Goal: Find specific page/section: Find specific page/section

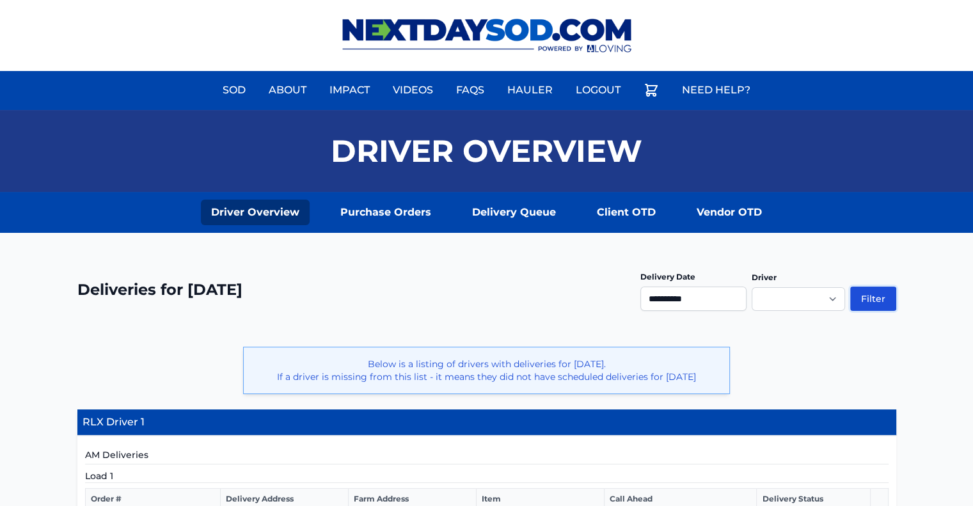
click at [870, 294] on button "Filter" at bounding box center [873, 299] width 46 height 24
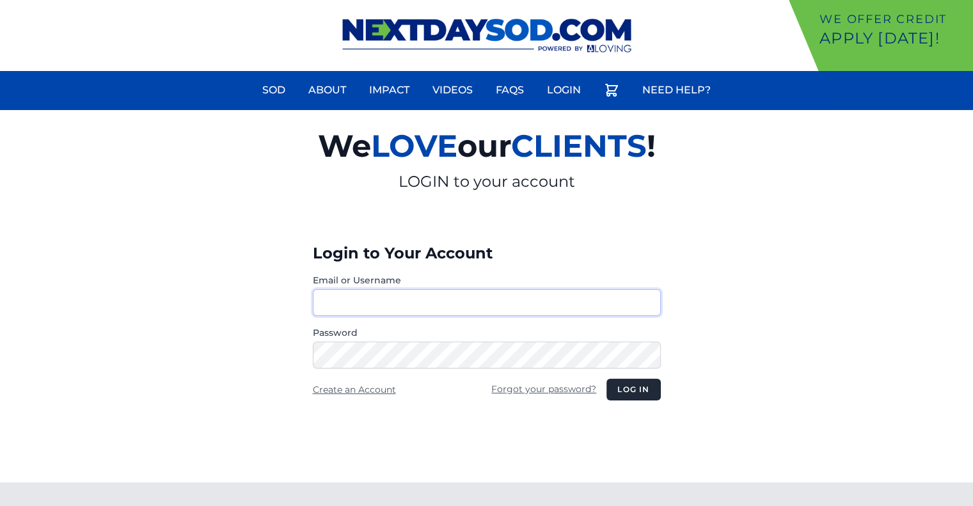
click at [366, 306] on input "Email or Username" at bounding box center [487, 302] width 348 height 27
type input "********"
click at [606, 379] on button "Log in" at bounding box center [633, 390] width 54 height 22
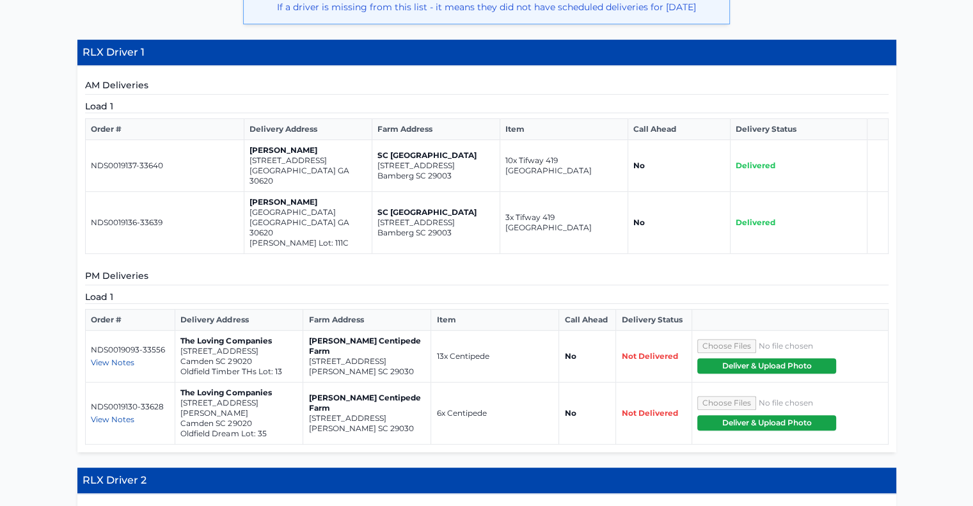
scroll to position [370, 0]
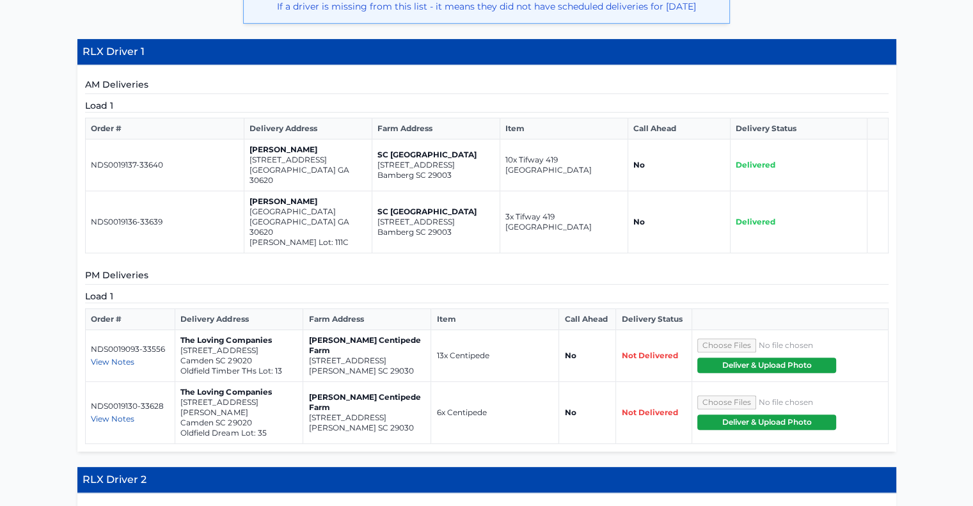
click at [114, 357] on span "View Notes" at bounding box center [112, 362] width 43 height 10
click at [110, 414] on span "View Notes" at bounding box center [112, 419] width 43 height 10
click at [401, 309] on th "Farm Address" at bounding box center [367, 319] width 128 height 21
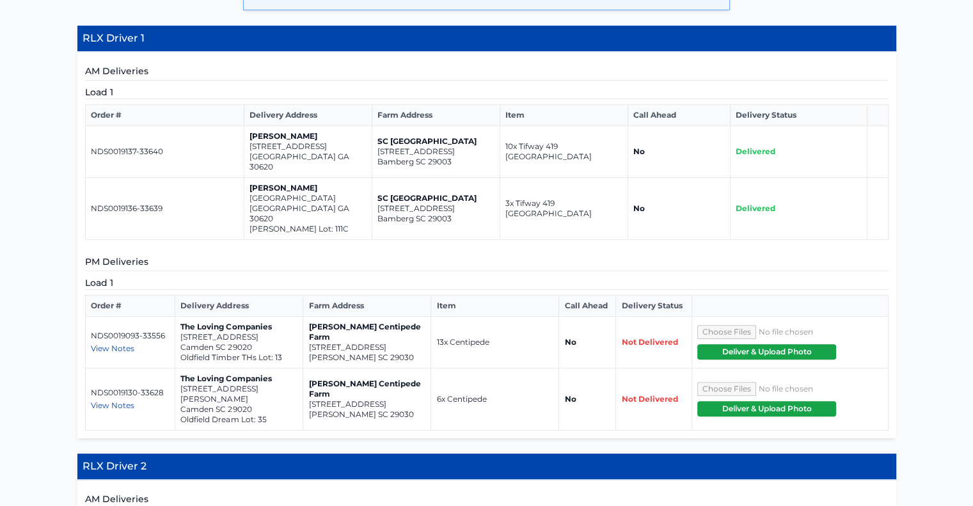
scroll to position [413, 0]
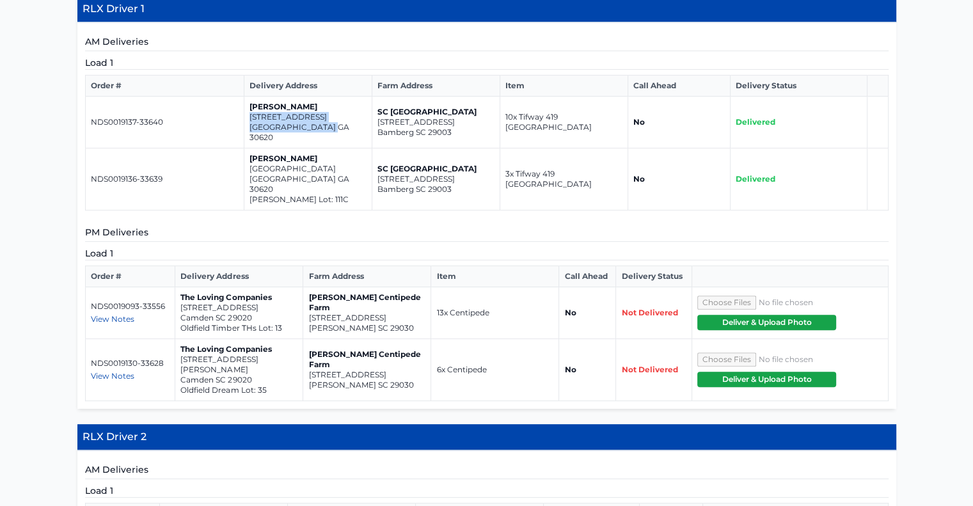
drag, startPoint x: 334, startPoint y: 140, endPoint x: 248, endPoint y: 125, distance: 87.7
click at [248, 125] on td "Meg Jones 546 Otway Loop Bethlehem GA 30620" at bounding box center [308, 123] width 128 height 52
copy td "546 Otway Loop Bethlehem GA 30620"
drag, startPoint x: 333, startPoint y: 181, endPoint x: 249, endPoint y: 172, distance: 84.9
click at [249, 172] on td "Meg Jones 554 Otway Loop Bethlehem GA 30620 Casteel Lot: 111C" at bounding box center [308, 179] width 128 height 62
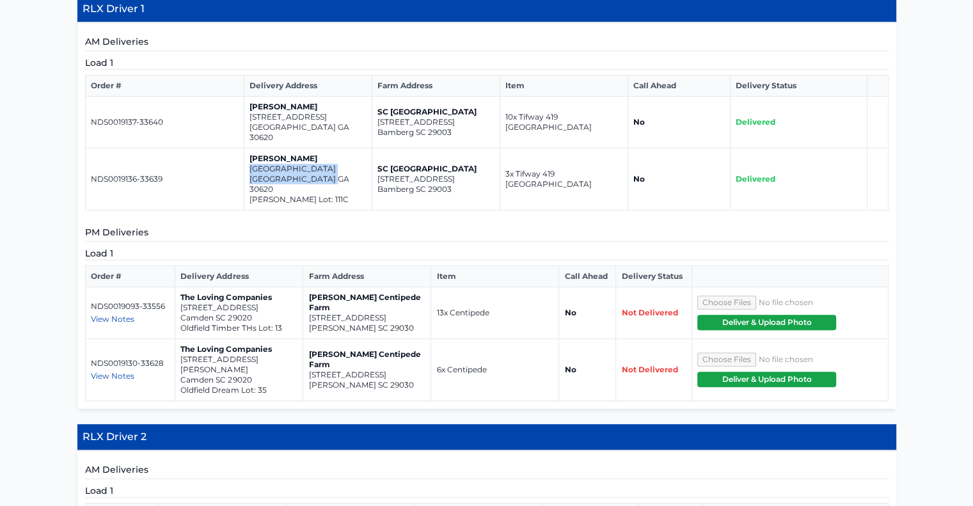
copy td "554 Otway Loop Bethlehem GA 30620"
drag, startPoint x: 389, startPoint y: 314, endPoint x: 309, endPoint y: 306, distance: 80.9
click at [309, 306] on td "Bozard Centipede Farm 975 Wild Hearts Rd Cameron SC 29030" at bounding box center [367, 313] width 128 height 52
copy td "975 Wild Hearts Rd Cameron SC 29030"
drag, startPoint x: 253, startPoint y: 308, endPoint x: 176, endPoint y: 299, distance: 78.0
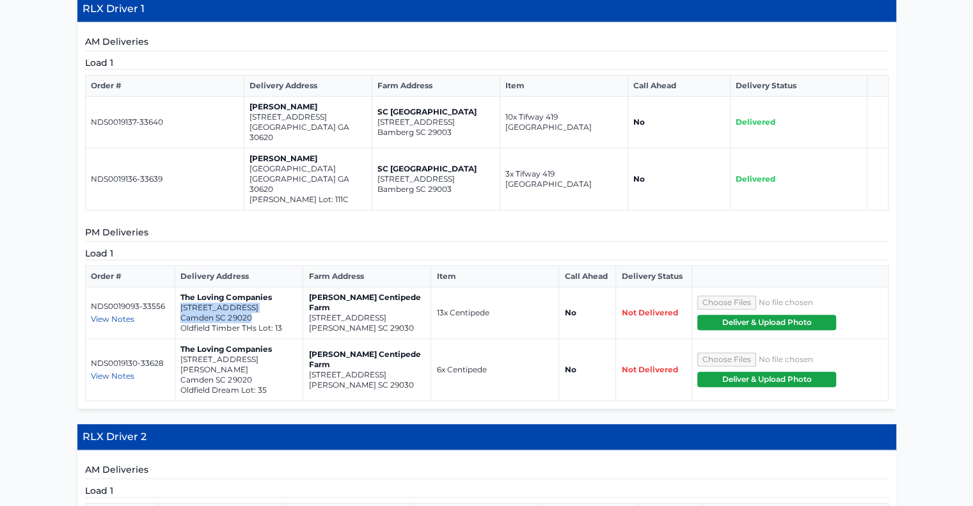
click at [176, 299] on td "The Loving Companies 39A Regent Street Camden SC 29020 Oldfield Timber THs Lot:…" at bounding box center [239, 313] width 128 height 52
copy td "39A Regent Street Camden SC 29020"
drag, startPoint x: 255, startPoint y: 360, endPoint x: 182, endPoint y: 352, distance: 73.3
click at [182, 352] on td "The Loving Companies 2048 Rexford Court Camden SC 29020 Oldfield Dream Lot: 35" at bounding box center [239, 370] width 128 height 62
copy td "2048 Rexford Court Camden SC 29020"
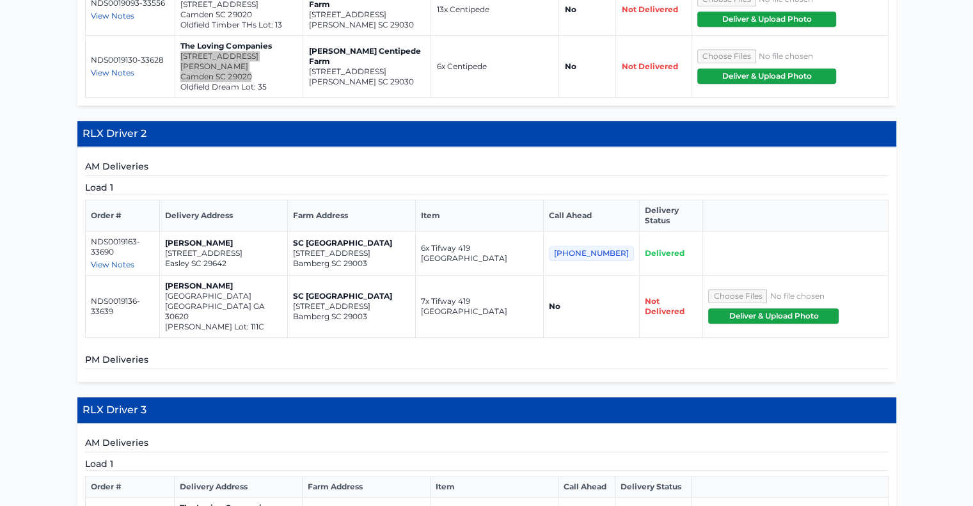
scroll to position [719, 0]
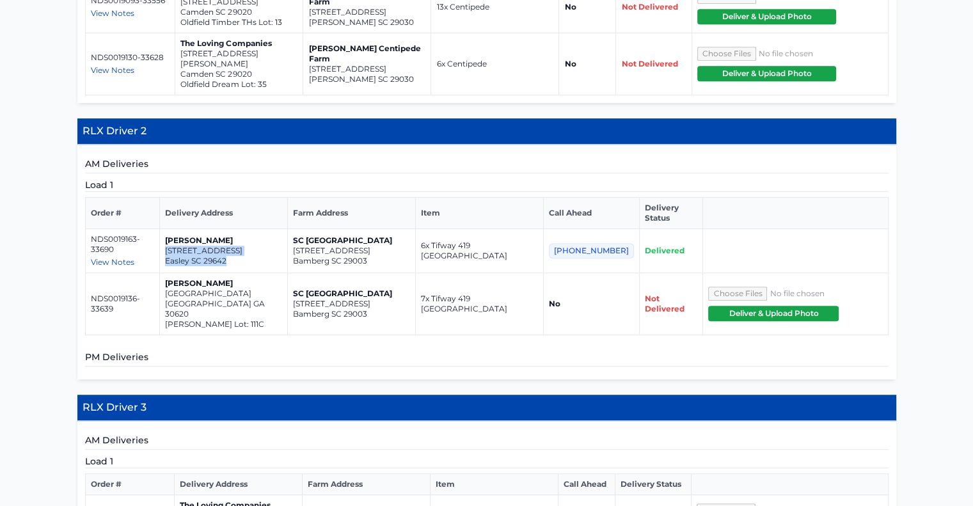
drag, startPoint x: 241, startPoint y: 230, endPoint x: 171, endPoint y: 216, distance: 71.0
click at [171, 229] on td "Greg Williams 300 Trailblazer Drive Easley SC 29642" at bounding box center [223, 251] width 128 height 44
copy td "300 Trailblazer Drive Easley SC 29642"
drag, startPoint x: 259, startPoint y: 269, endPoint x: 174, endPoint y: 258, distance: 85.7
click at [174, 273] on td "Meg Jones 554 Otway Loop Bethlehem GA 30620 Casteel Lot: 111C" at bounding box center [223, 304] width 128 height 62
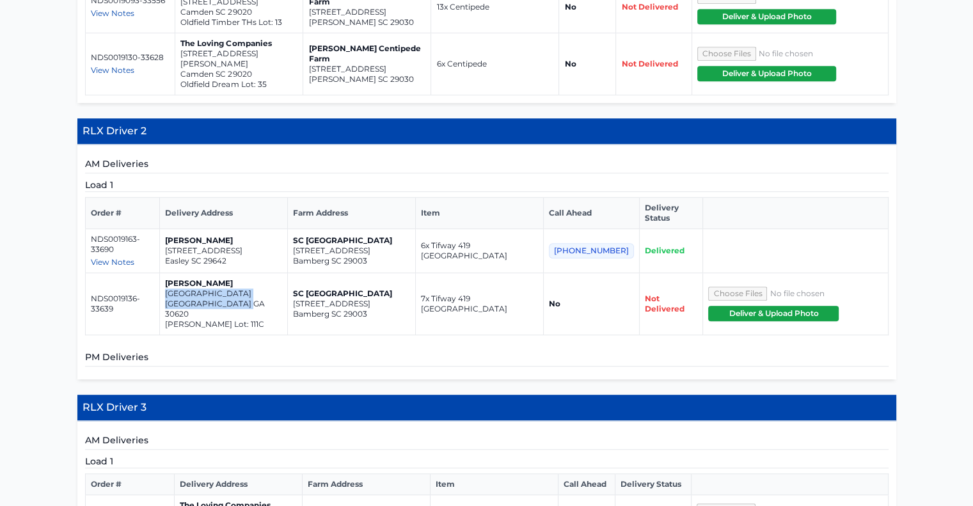
copy td "554 Otway Loop Bethlehem GA 30620"
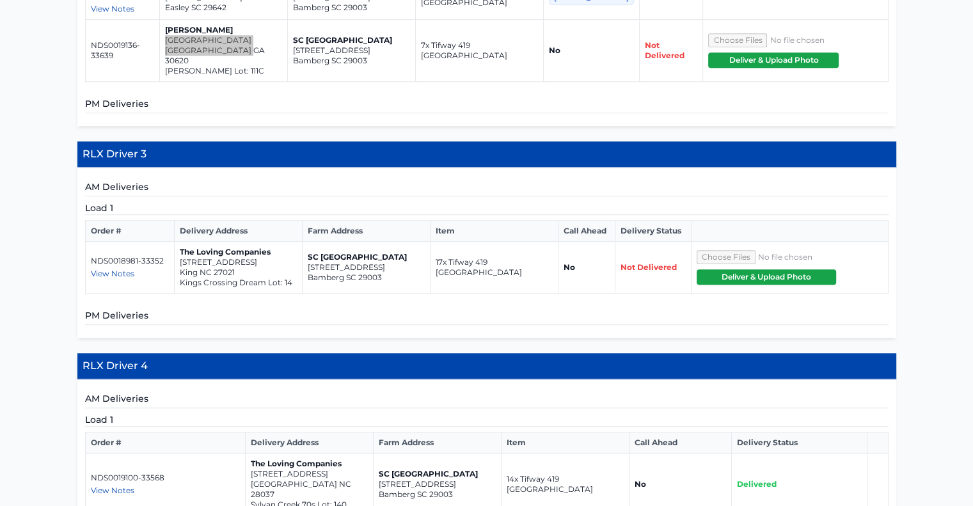
scroll to position [973, 0]
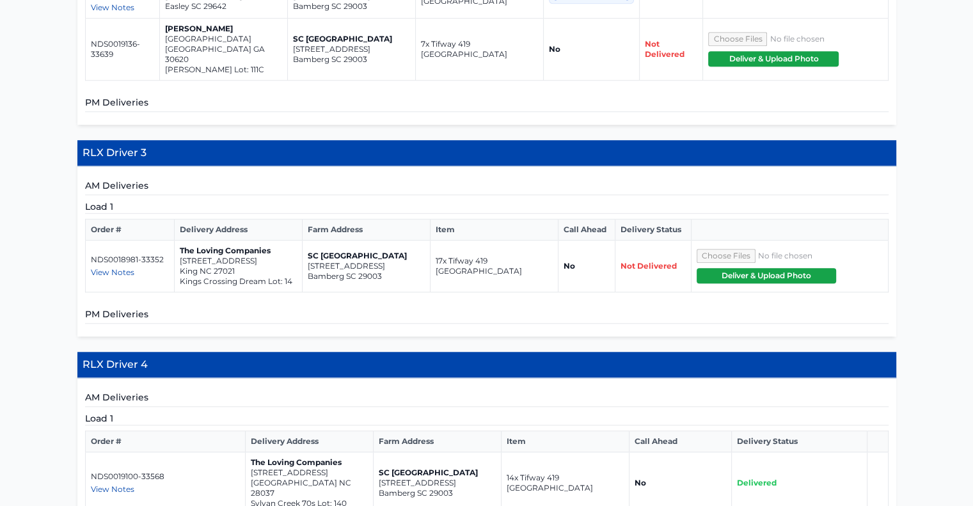
drag, startPoint x: 237, startPoint y: 224, endPoint x: 195, endPoint y: 221, distance: 42.4
drag, startPoint x: 195, startPoint y: 221, endPoint x: 182, endPoint y: 214, distance: 14.9
click at [182, 256] on p "[STREET_ADDRESS]" at bounding box center [238, 261] width 117 height 10
drag, startPoint x: 177, startPoint y: 214, endPoint x: 246, endPoint y: 224, distance: 69.3
click at [246, 240] on td "The Loving Companies 325 Kingscote Way King NC 27021 Kings Crossing Dream Lot: …" at bounding box center [238, 266] width 128 height 52
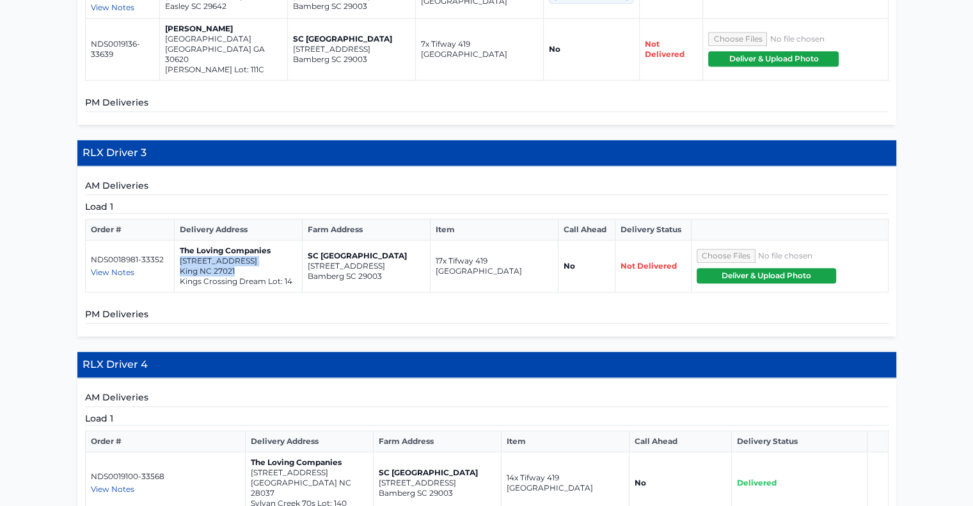
copy td "325 Kingscote Way King NC 27021"
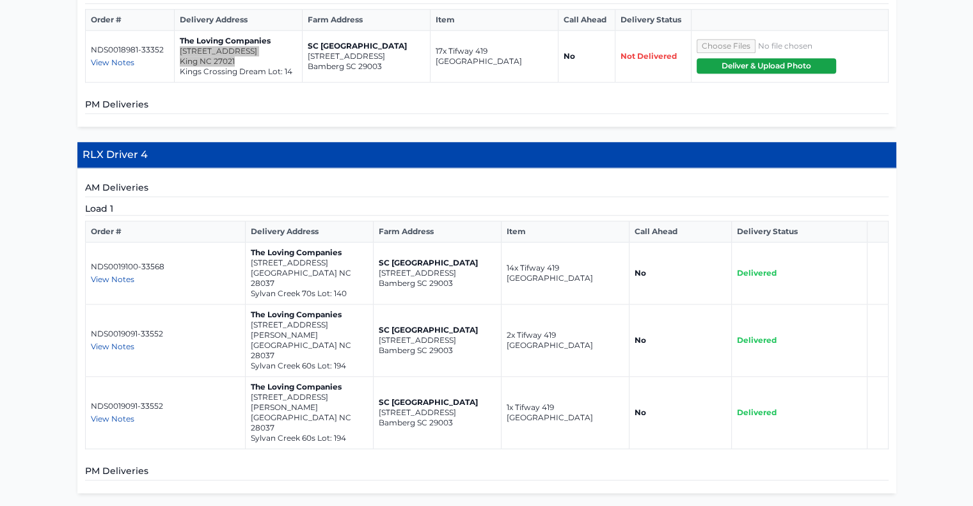
scroll to position [1184, 0]
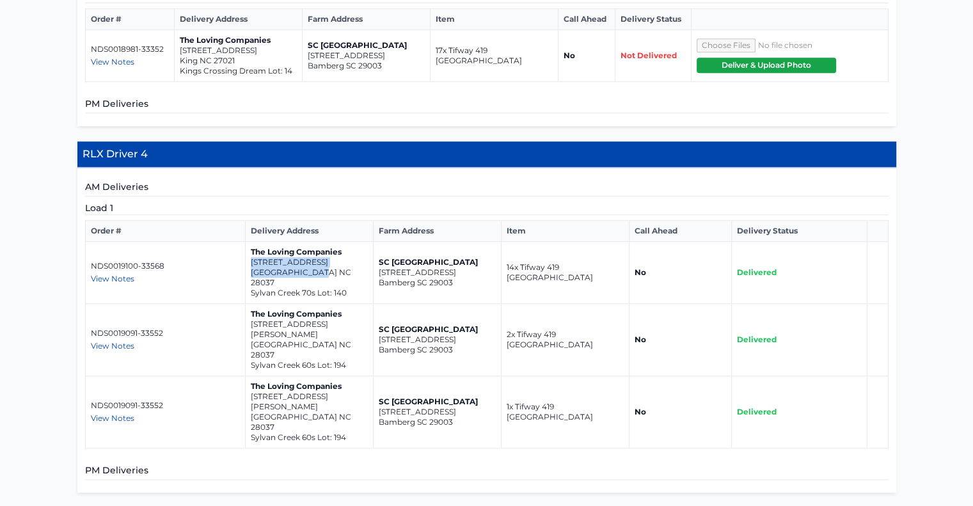
drag, startPoint x: 318, startPoint y: 227, endPoint x: 246, endPoint y: 216, distance: 73.1
click at [246, 242] on td "The Loving Companies 7123 Sylvan Retreat Drive Denver NC 28037 Sylvan Creek 70s…" at bounding box center [310, 273] width 128 height 62
copy td "7123 Sylvan Retreat Drive Denver NC 28037"
drag, startPoint x: 321, startPoint y: 280, endPoint x: 251, endPoint y: 269, distance: 71.3
click at [251, 304] on td "The Loving Companies 4266 Sylvan Pond Court Denver NC 28037 Sylvan Creek 60s Lo…" at bounding box center [310, 340] width 128 height 72
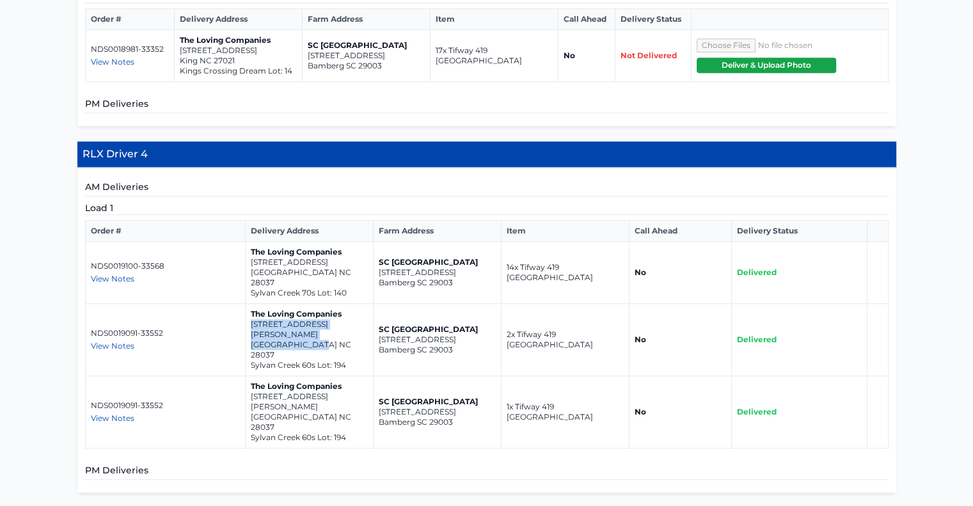
copy td "4266 Sylvan Pond Court Denver NC 28037"
click at [499, 304] on td "SC Bermuda Farm 2530-2598 Heritage Hwy Bamberg SC 29003" at bounding box center [437, 340] width 128 height 72
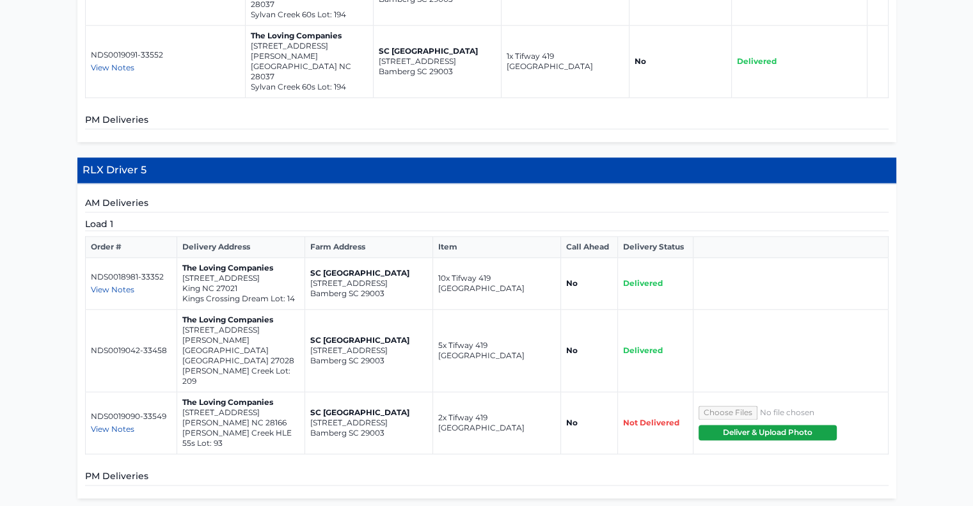
scroll to position [1535, 0]
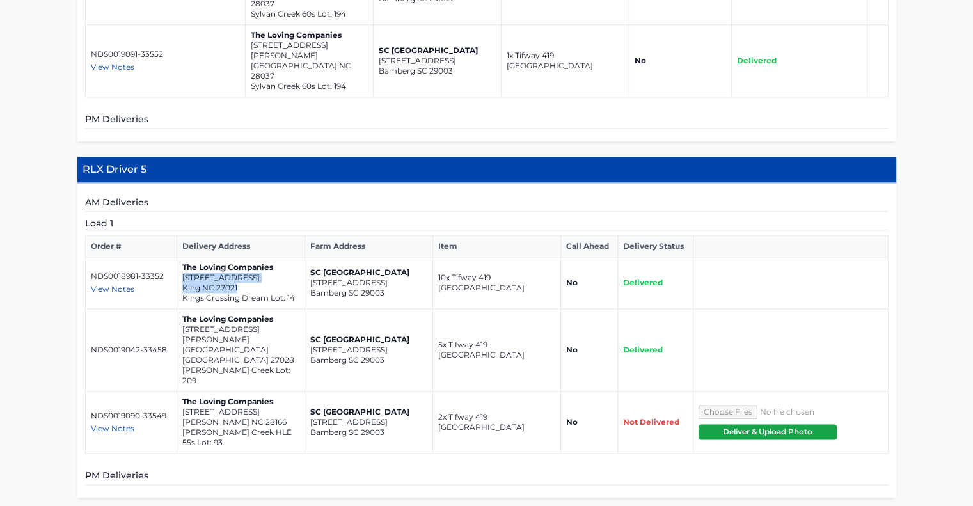
drag, startPoint x: 240, startPoint y: 191, endPoint x: 182, endPoint y: 177, distance: 60.0
click at [182, 257] on td "The Loving Companies 325 Kingscote Way King NC 27021 Kings Crossing Dream Lot: …" at bounding box center [241, 283] width 128 height 52
drag, startPoint x: 263, startPoint y: 243, endPoint x: 180, endPoint y: 232, distance: 83.9
click at [180, 309] on td "The Loving Companies 155 Murphy Meadow Rd. Mocksville NC 27028 Nelson Creek Lot…" at bounding box center [241, 350] width 128 height 83
drag, startPoint x: 263, startPoint y: 294, endPoint x: 182, endPoint y: 283, distance: 81.9
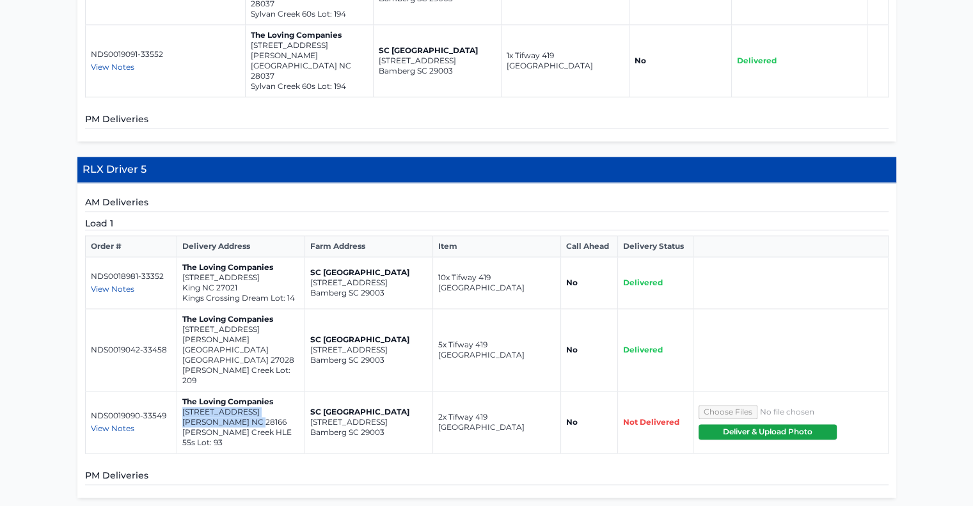
click at [182, 391] on td "The Loving Companies 127 Way Cross Lane Troutman NC 28166 Calvin Creek HLE 55s …" at bounding box center [241, 422] width 128 height 62
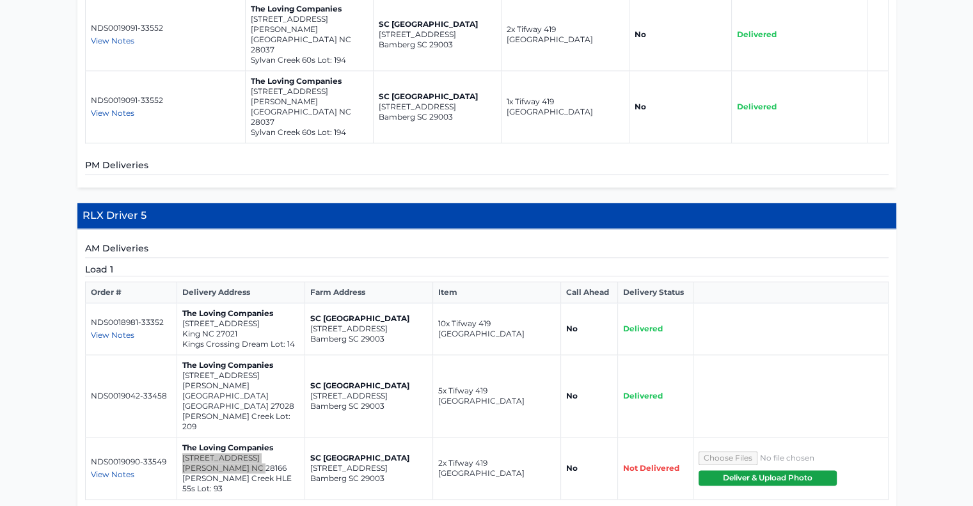
scroll to position [1489, 0]
drag, startPoint x: 248, startPoint y: 238, endPoint x: 185, endPoint y: 226, distance: 64.5
drag, startPoint x: 182, startPoint y: 223, endPoint x: 167, endPoint y: 223, distance: 14.7
click at [167, 317] on p "NDS0018981-33352" at bounding box center [131, 322] width 81 height 10
drag, startPoint x: 182, startPoint y: 222, endPoint x: 253, endPoint y: 236, distance: 72.4
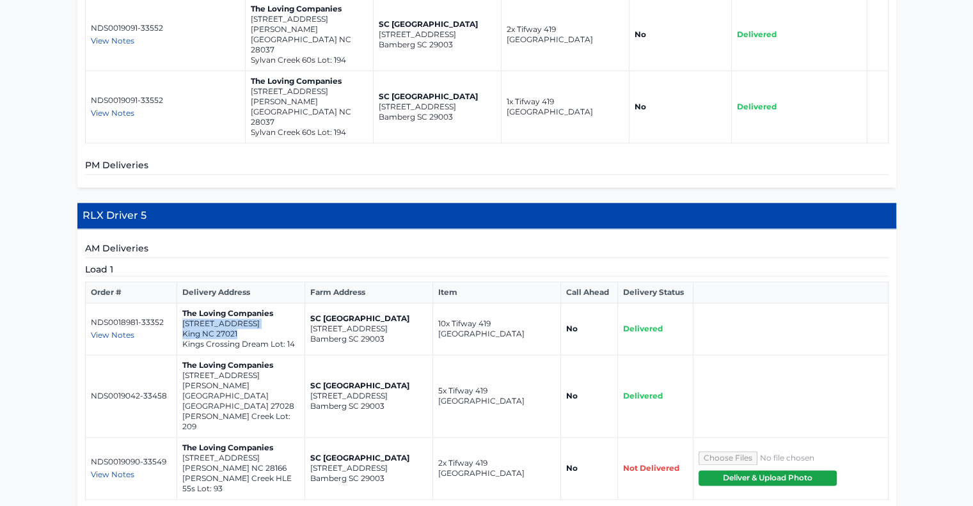
click at [253, 303] on td "The Loving Companies 325 Kingscote Way King NC 27021 Kings Crossing Dream Lot: …" at bounding box center [241, 329] width 128 height 52
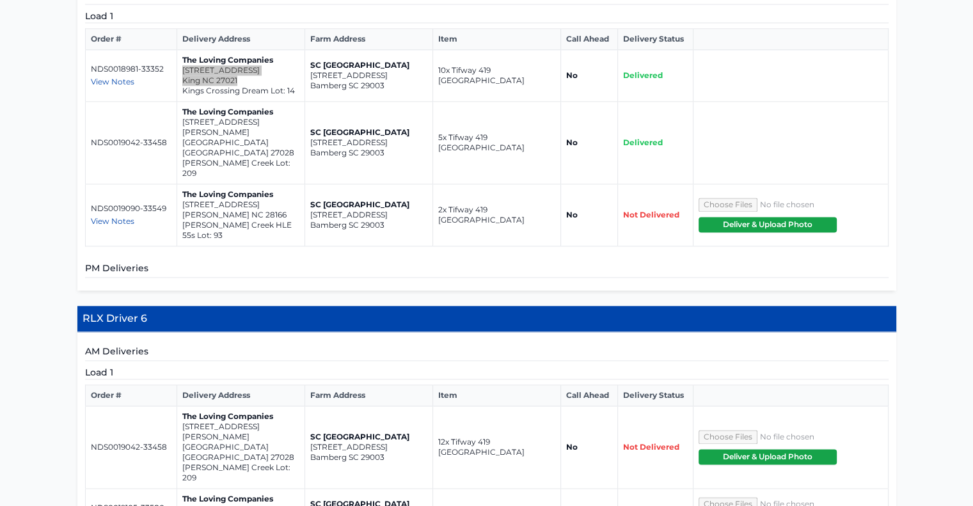
scroll to position [1832, 0]
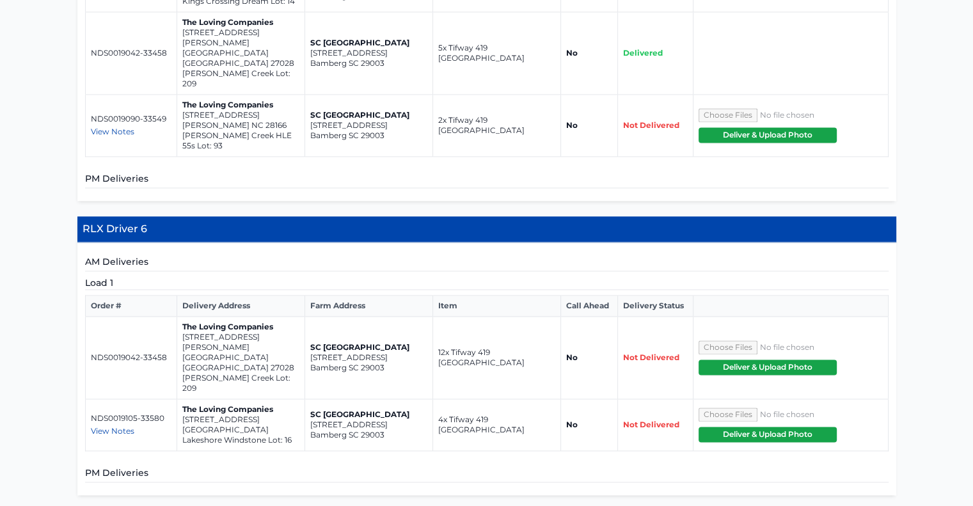
drag, startPoint x: 268, startPoint y: 256, endPoint x: 182, endPoint y: 246, distance: 87.0
click at [182, 399] on td "The Loving Companies 155 Rustling Waters Drive Mooresville NC 28117 Lakeshore W…" at bounding box center [241, 425] width 128 height 52
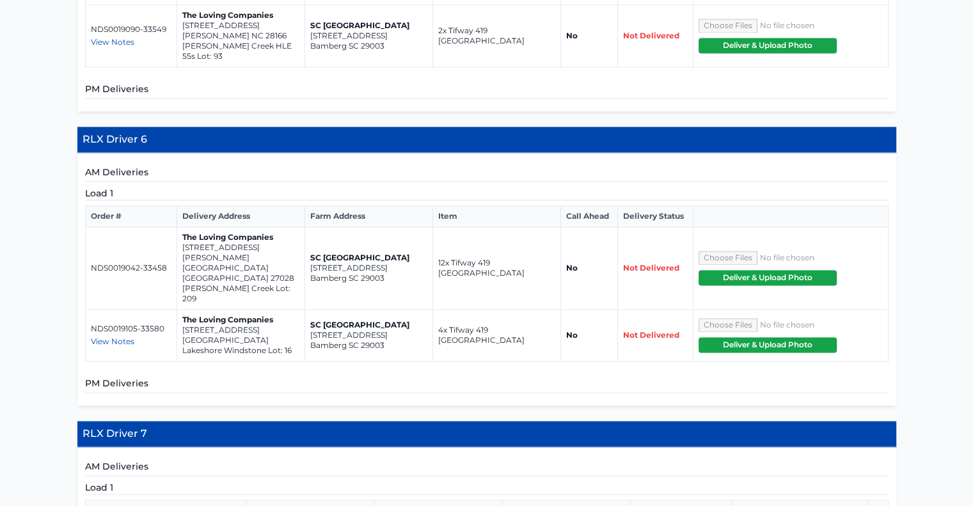
scroll to position [2060, 0]
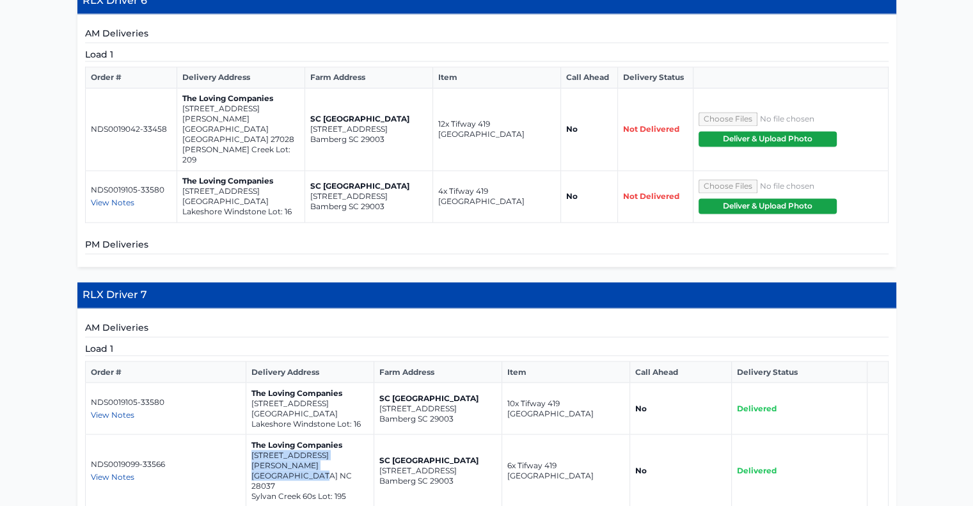
drag, startPoint x: 320, startPoint y: 295, endPoint x: 251, endPoint y: 280, distance: 70.6
click at [251, 434] on td "The Loving Companies 4260 Sylvan Pond Court Denver NC 28037 Sylvan Creek 60s Lo…" at bounding box center [310, 470] width 128 height 72
drag, startPoint x: 325, startPoint y: 342, endPoint x: 250, endPoint y: 335, distance: 75.2
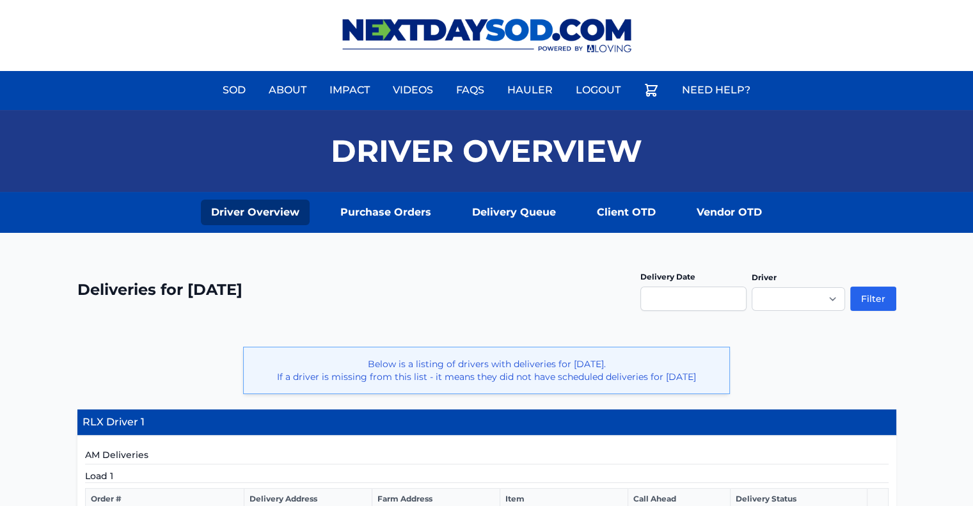
scroll to position [0, 0]
click at [713, 297] on input "text" at bounding box center [693, 299] width 106 height 24
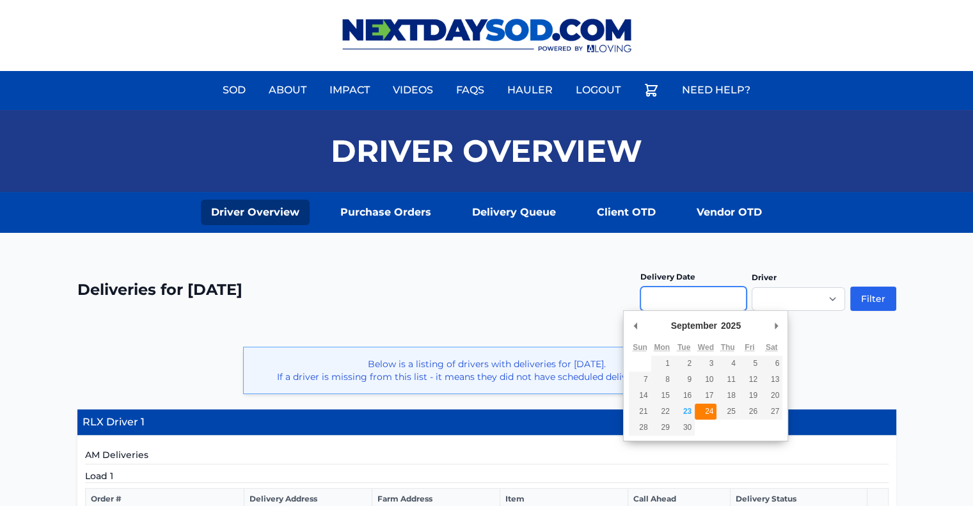
type input "**********"
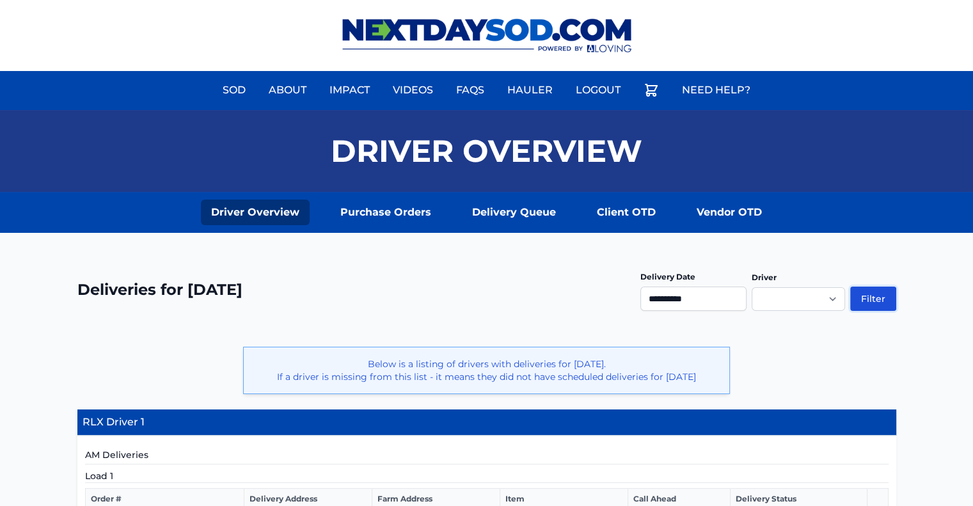
click at [867, 305] on button "Filter" at bounding box center [873, 299] width 46 height 24
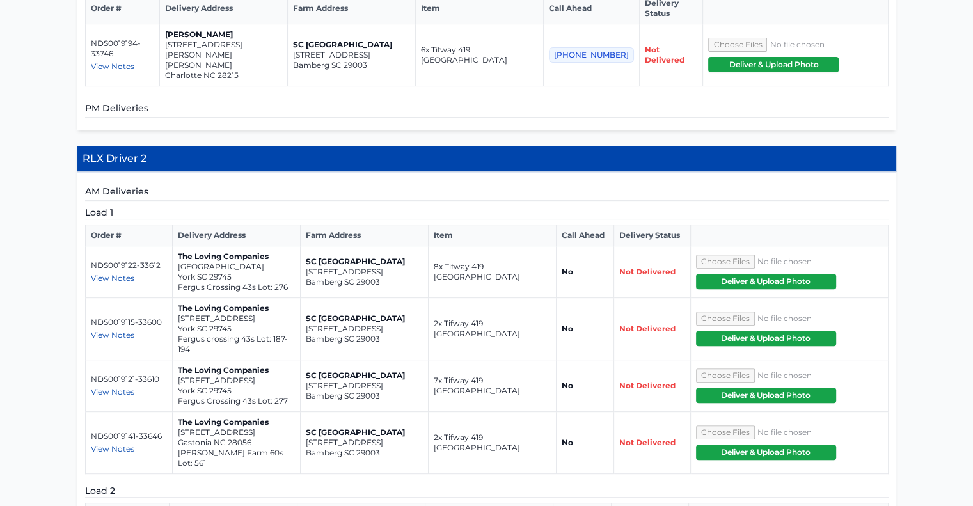
scroll to position [496, 0]
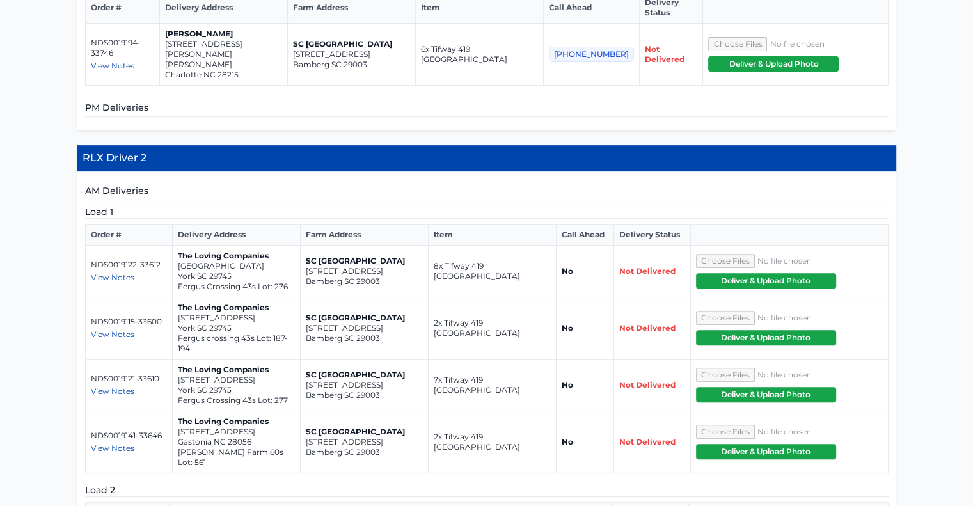
click at [104, 61] on span "View Notes" at bounding box center [112, 66] width 43 height 10
click at [262, 171] on div "AM Deliveries Load 1 Order # Delivery Address Farm Address Item Call Ahead Deli…" at bounding box center [486, 395] width 819 height 448
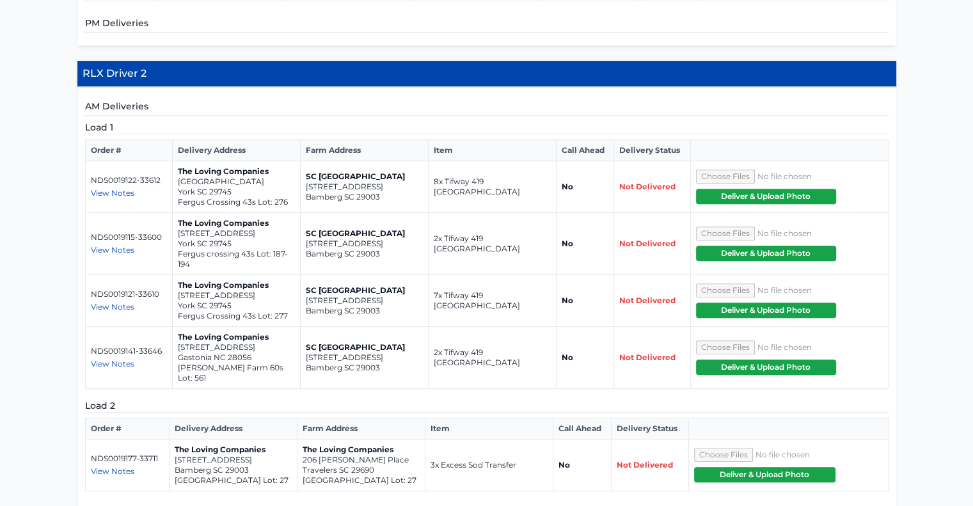
scroll to position [582, 0]
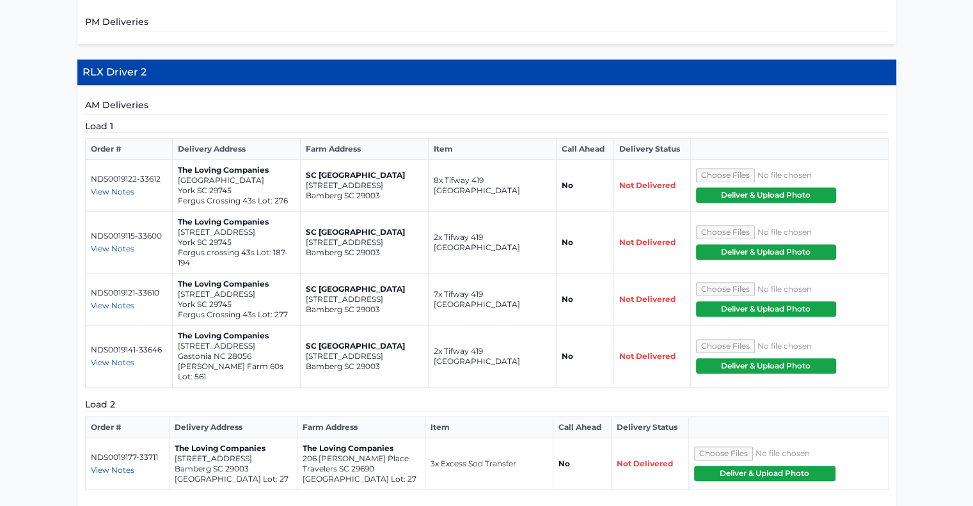
click at [117, 187] on span "View Notes" at bounding box center [112, 192] width 43 height 10
click at [107, 244] on span "View Notes" at bounding box center [112, 249] width 43 height 10
click at [184, 227] on p "456 Court House Avenue" at bounding box center [236, 232] width 117 height 10
click at [102, 301] on span "View Notes" at bounding box center [112, 306] width 43 height 10
click at [157, 240] on td "NDS0019115-33600 View Notes Jersain – (704) 541-5413" at bounding box center [129, 243] width 88 height 62
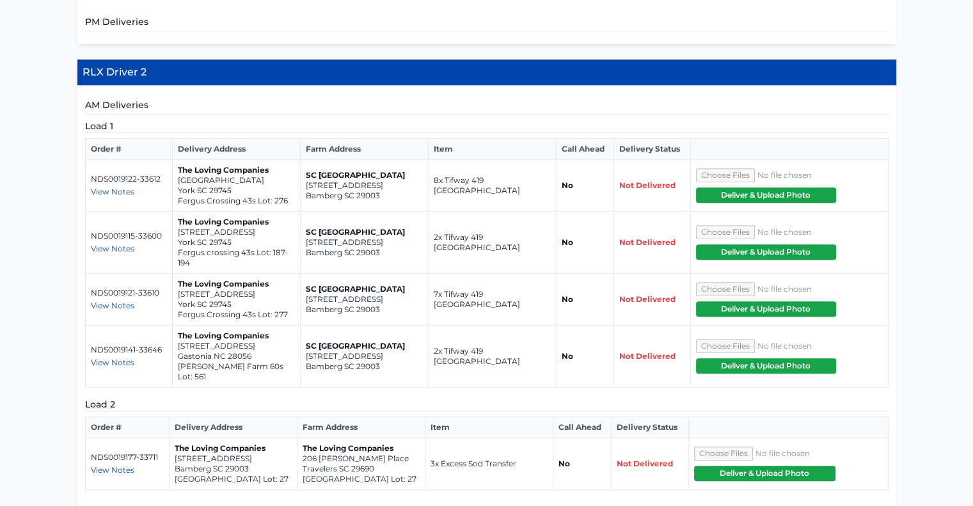
click at [122, 358] on span "View Notes" at bounding box center [112, 363] width 43 height 10
click at [177, 287] on td "The Loving Companies 1125 Saloon Drive York SC 29745 Fergus Crossing 43s Lot: 2…" at bounding box center [237, 300] width 128 height 52
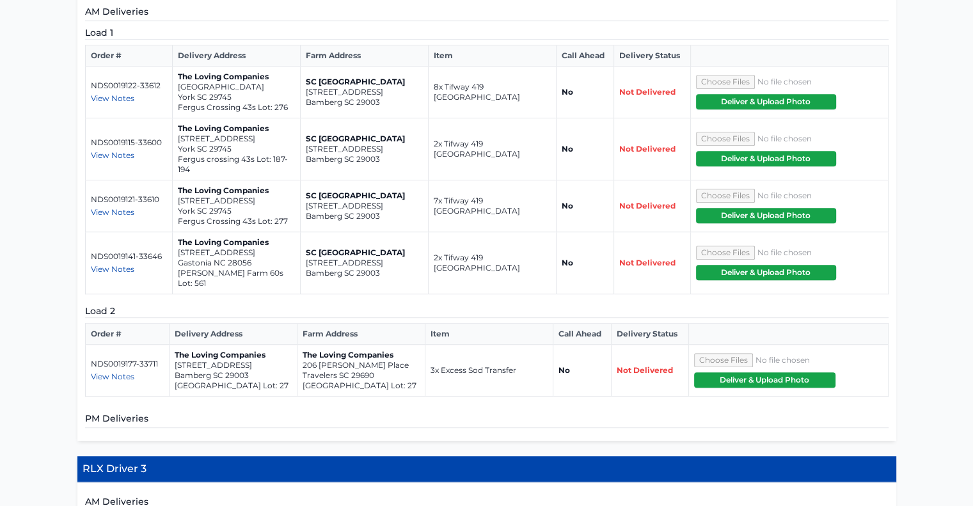
scroll to position [679, 0]
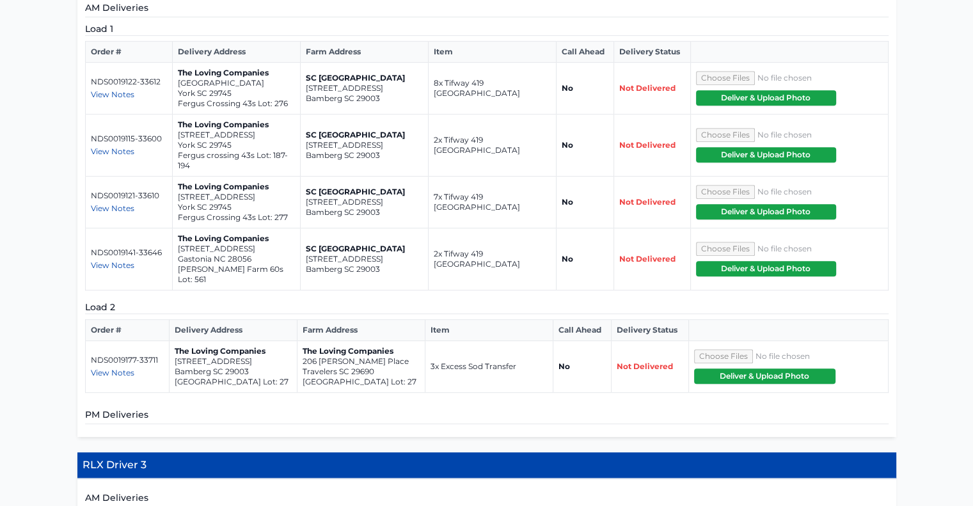
click at [113, 368] on span "View Notes" at bounding box center [112, 373] width 43 height 10
click at [150, 368] on div "View Notes" at bounding box center [128, 373] width 74 height 10
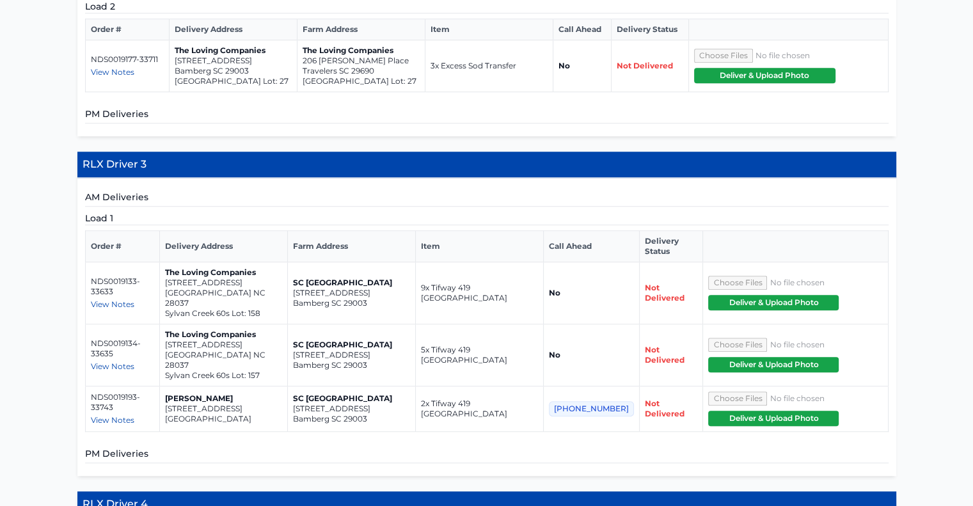
scroll to position [981, 0]
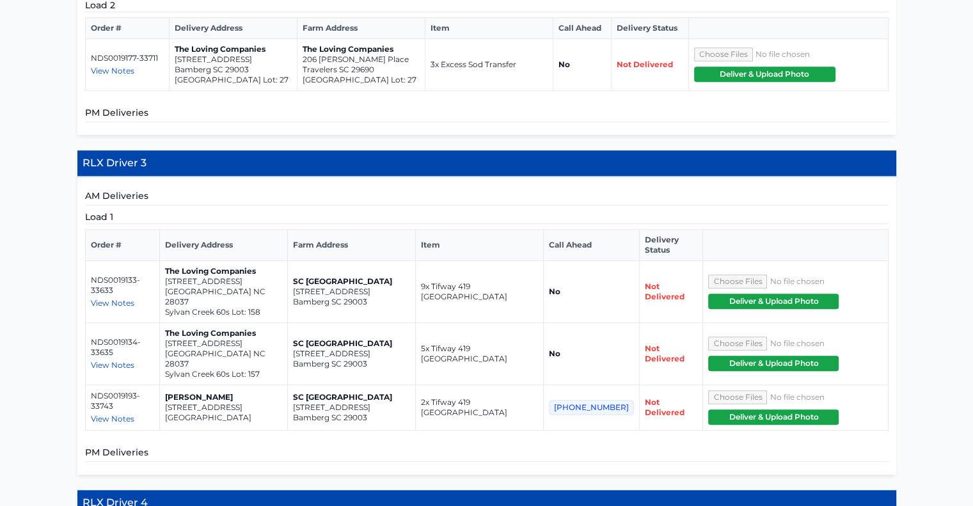
click at [111, 298] on span "View Notes" at bounding box center [112, 303] width 43 height 10
click at [123, 360] on span "View Notes" at bounding box center [112, 365] width 43 height 10
click at [155, 360] on div "View Notes" at bounding box center [123, 365] width 64 height 10
click at [119, 414] on span "View Notes" at bounding box center [112, 419] width 43 height 10
click at [140, 391] on p "NDS0019193-33743" at bounding box center [123, 401] width 64 height 20
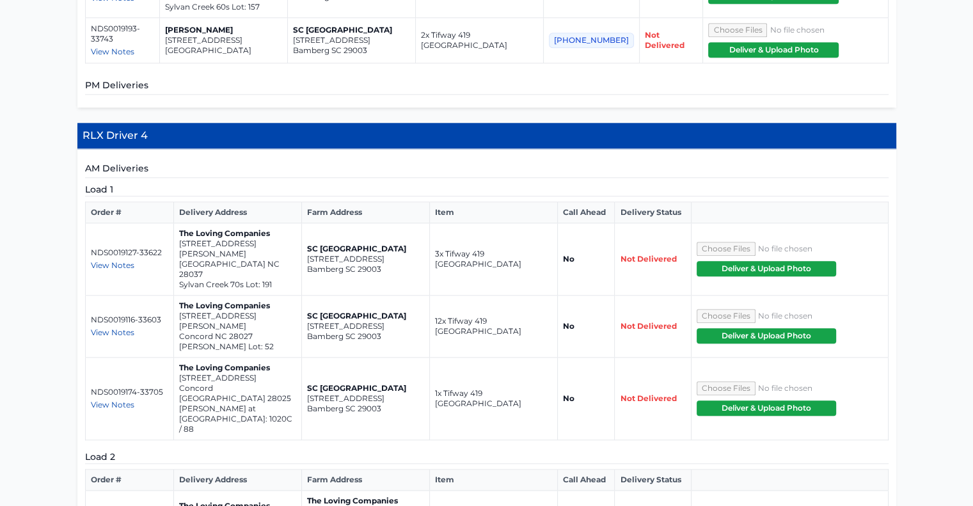
scroll to position [1348, 0]
click at [115, 260] on span "View Notes" at bounding box center [112, 265] width 43 height 10
click at [123, 327] on span "View Notes" at bounding box center [112, 332] width 43 height 10
click at [130, 400] on span "View Notes" at bounding box center [112, 405] width 43 height 10
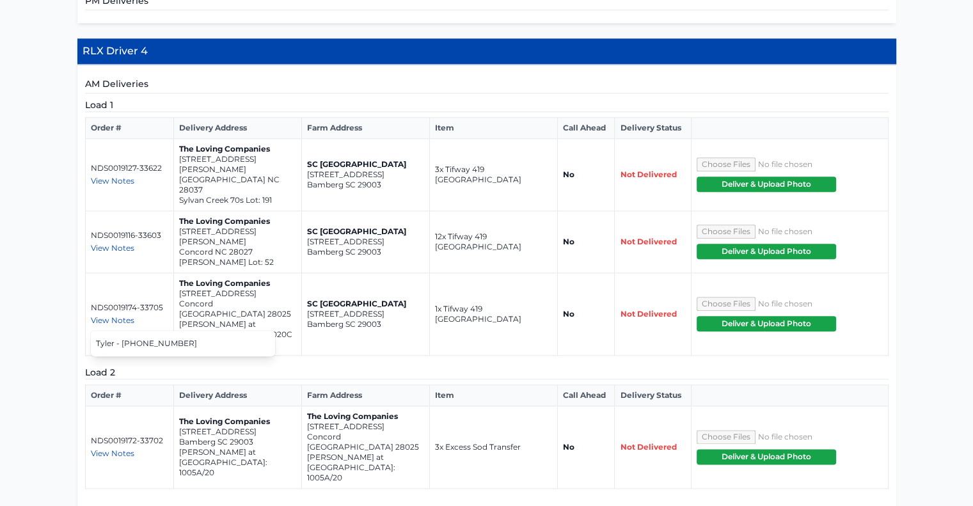
scroll to position [1440, 0]
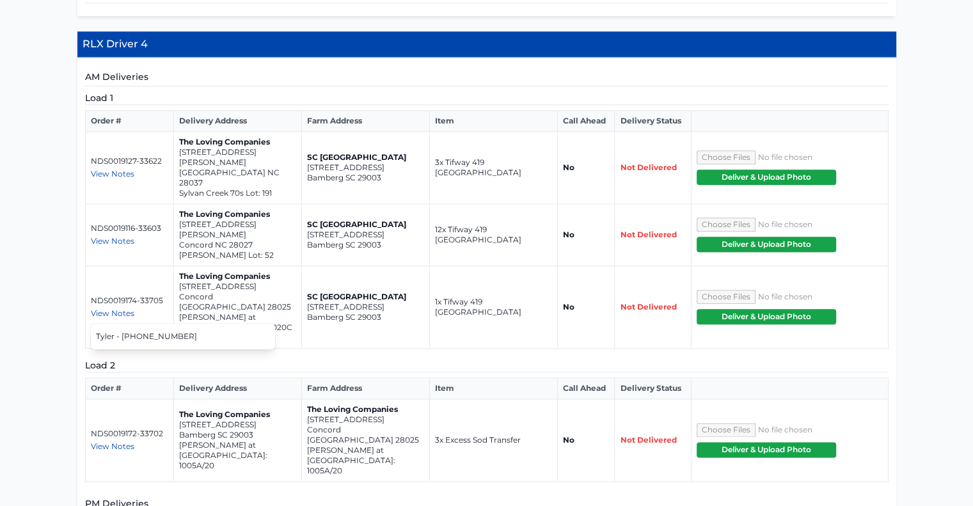
click at [120, 441] on span "View Notes" at bounding box center [112, 446] width 43 height 10
click at [162, 441] on div "View Notes" at bounding box center [129, 446] width 77 height 10
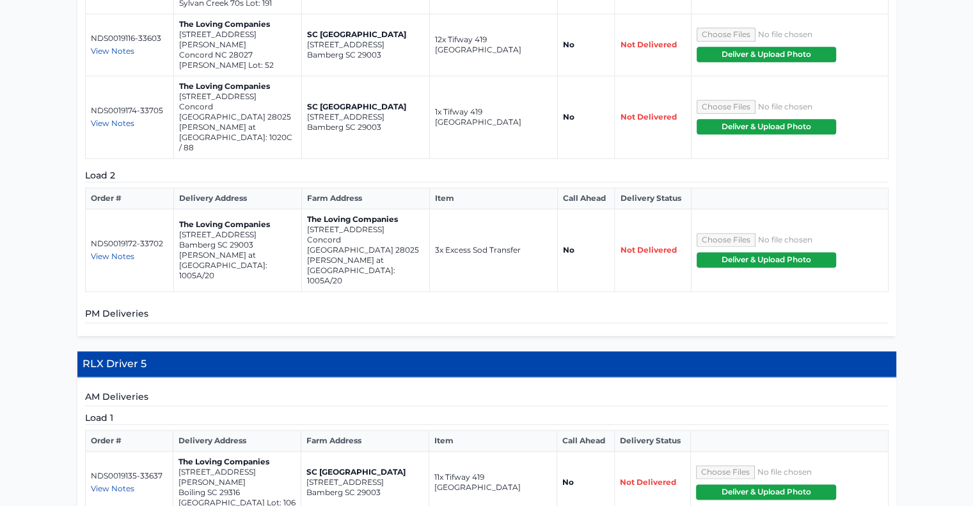
scroll to position [1706, 0]
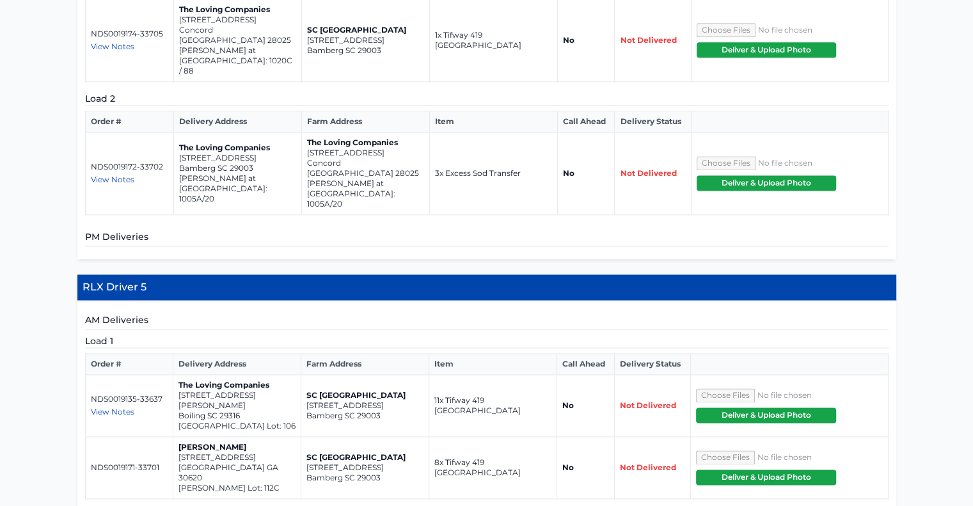
click at [105, 375] on td "NDS0019135-33637 View Notes Zach - (828) 447-8716" at bounding box center [129, 406] width 88 height 62
click at [105, 407] on span "View Notes" at bounding box center [112, 412] width 43 height 10
click at [156, 394] on p "NDS0019135-33637" at bounding box center [129, 399] width 77 height 10
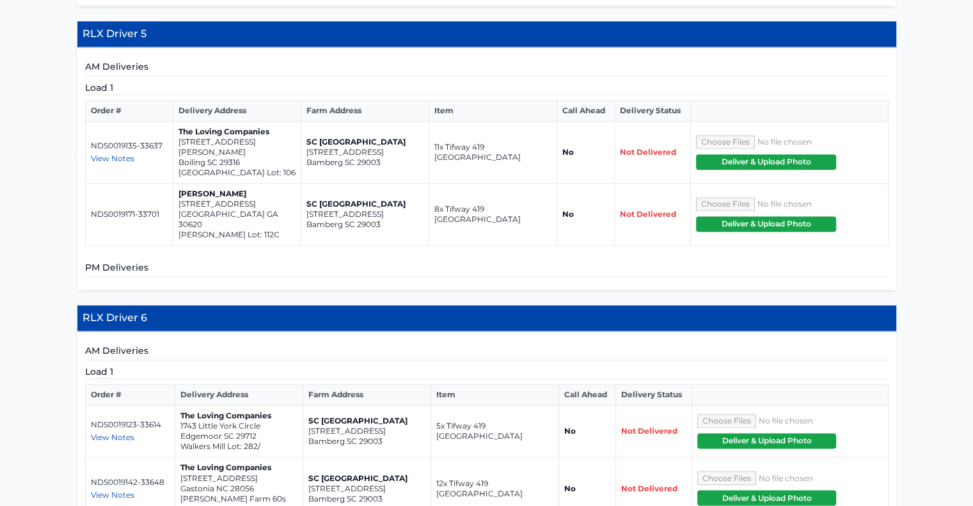
scroll to position [1999, 0]
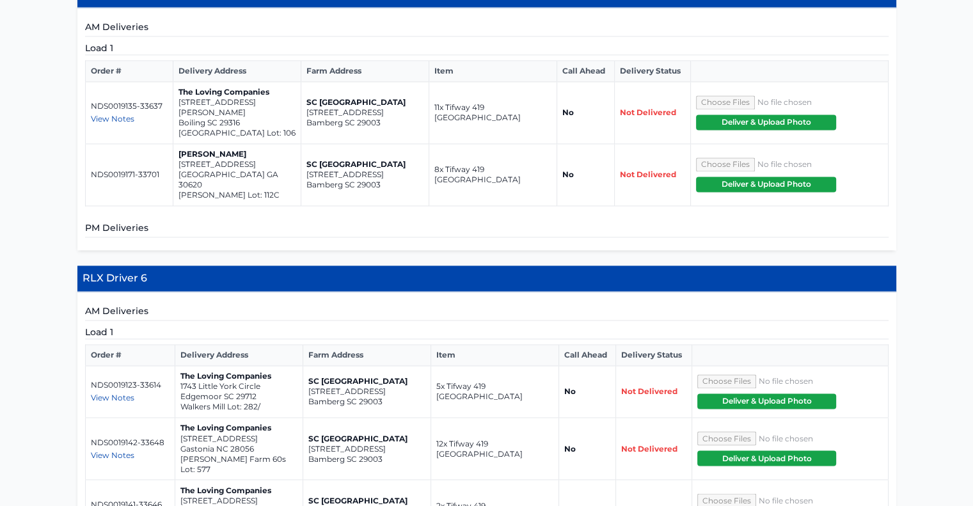
click at [93, 393] on span "View Notes" at bounding box center [112, 398] width 43 height 10
click at [115, 450] on span "View Notes" at bounding box center [112, 455] width 43 height 10
click at [123, 505] on span "View Notes" at bounding box center [112, 517] width 43 height 10
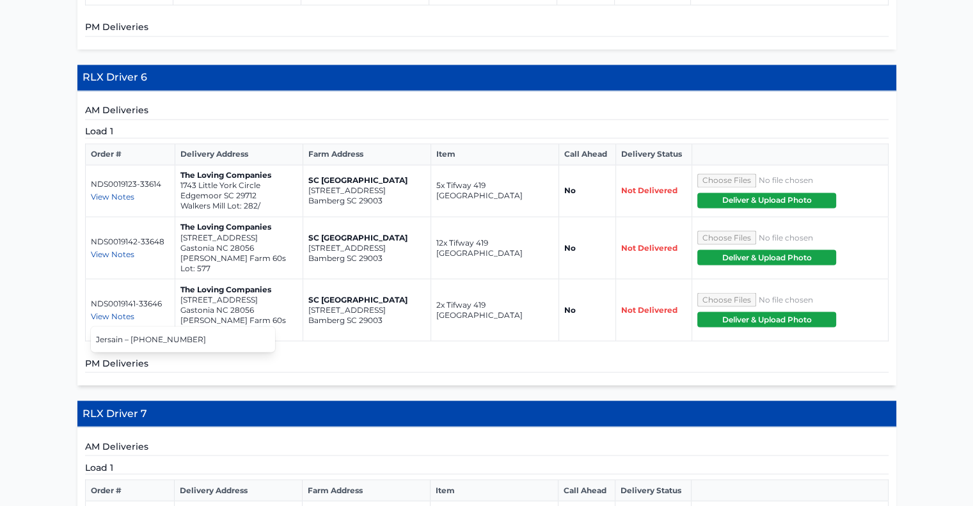
scroll to position [2207, 0]
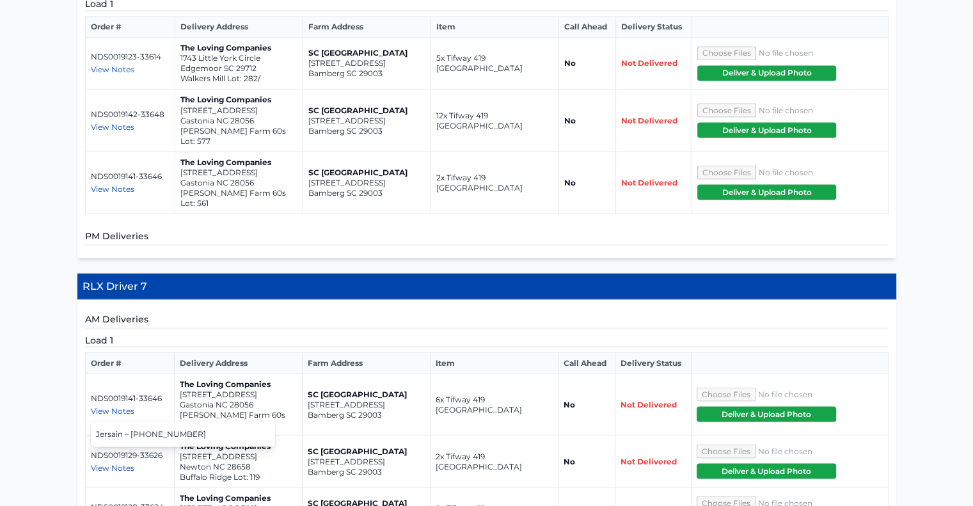
click at [118, 462] on span "View Notes" at bounding box center [112, 467] width 43 height 10
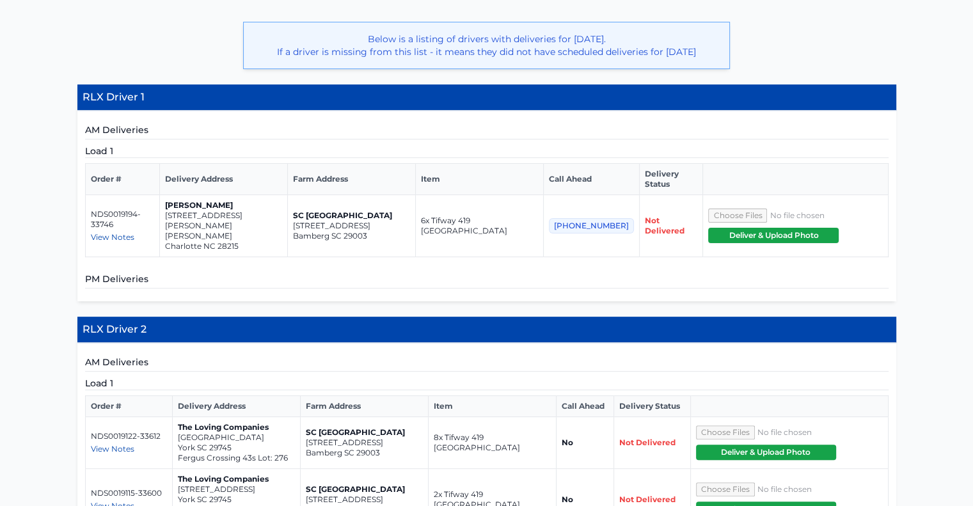
scroll to position [326, 0]
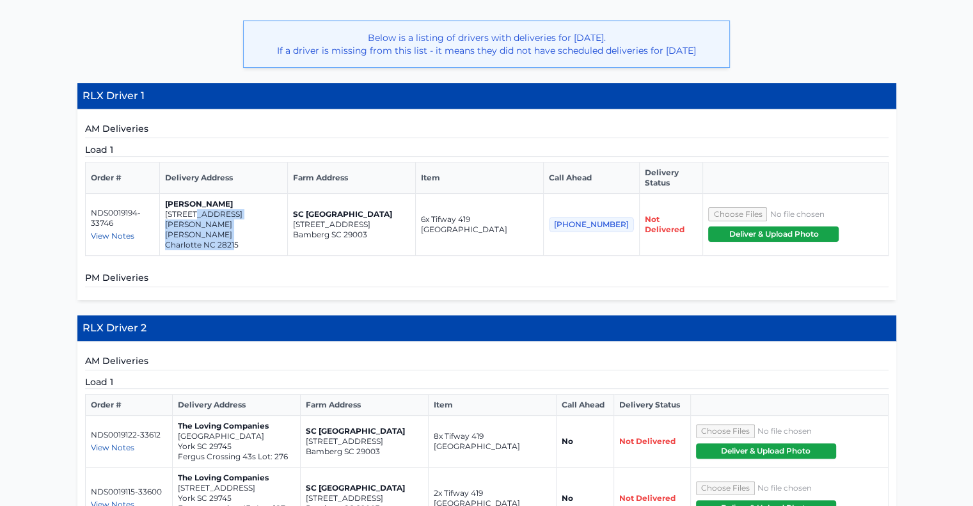
drag, startPoint x: 242, startPoint y: 225, endPoint x: 207, endPoint y: 219, distance: 35.0
click at [207, 219] on td "Petro Martynyuk 4428 Hobbs Hill Drive Charlotte NC 28215" at bounding box center [224, 225] width 128 height 62
click at [207, 219] on p "4428 Hobbs Hill Drive" at bounding box center [223, 224] width 117 height 31
drag, startPoint x: 249, startPoint y: 226, endPoint x: 174, endPoint y: 214, distance: 75.9
click at [174, 214] on td "Petro Martynyuk 4428 Hobbs Hill Drive Charlotte NC 28215" at bounding box center [224, 225] width 128 height 62
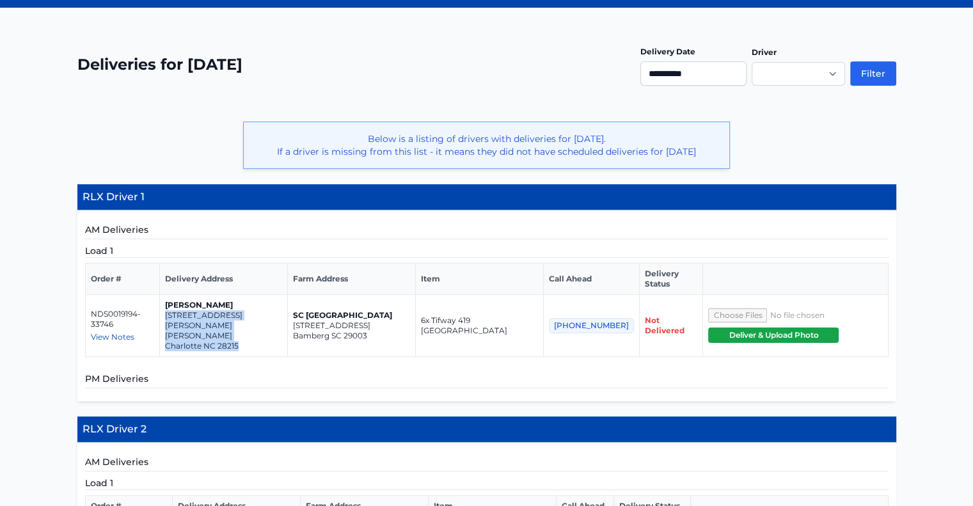
scroll to position [230, 0]
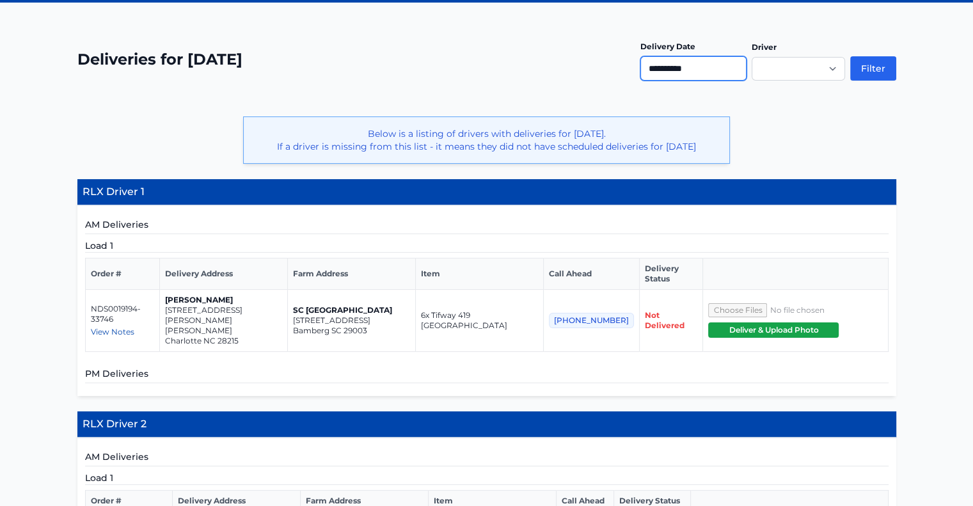
click at [739, 66] on input "**********" at bounding box center [693, 68] width 106 height 24
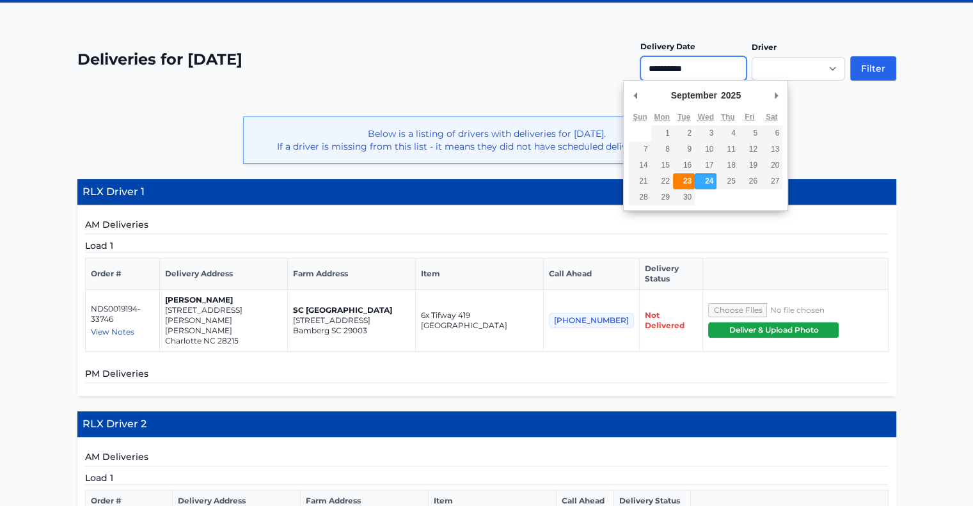
type input "**********"
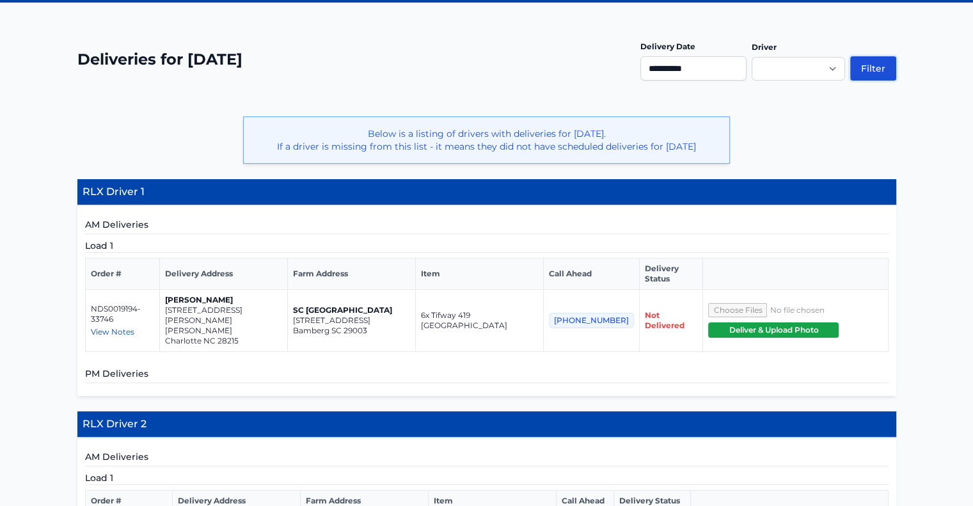
click at [860, 68] on button "Filter" at bounding box center [873, 68] width 46 height 24
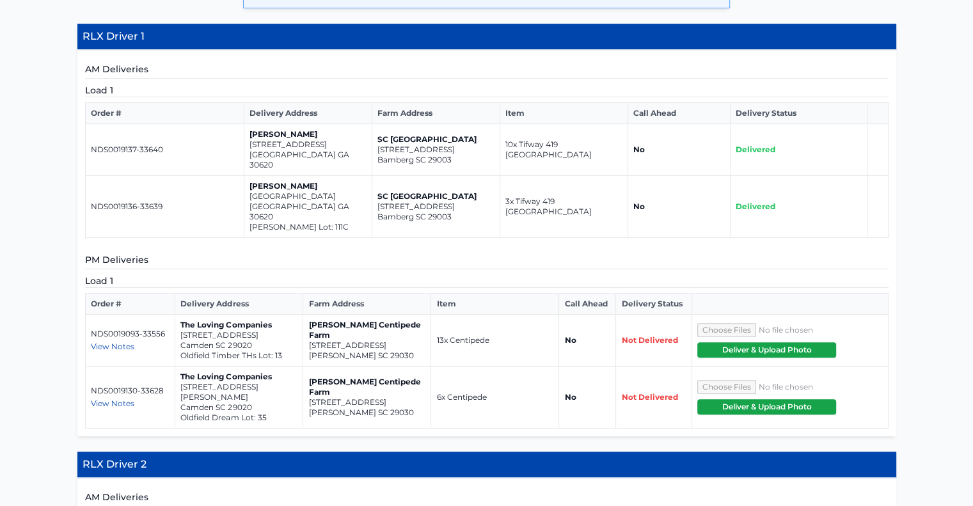
scroll to position [386, 0]
